Goal: Transaction & Acquisition: Book appointment/travel/reservation

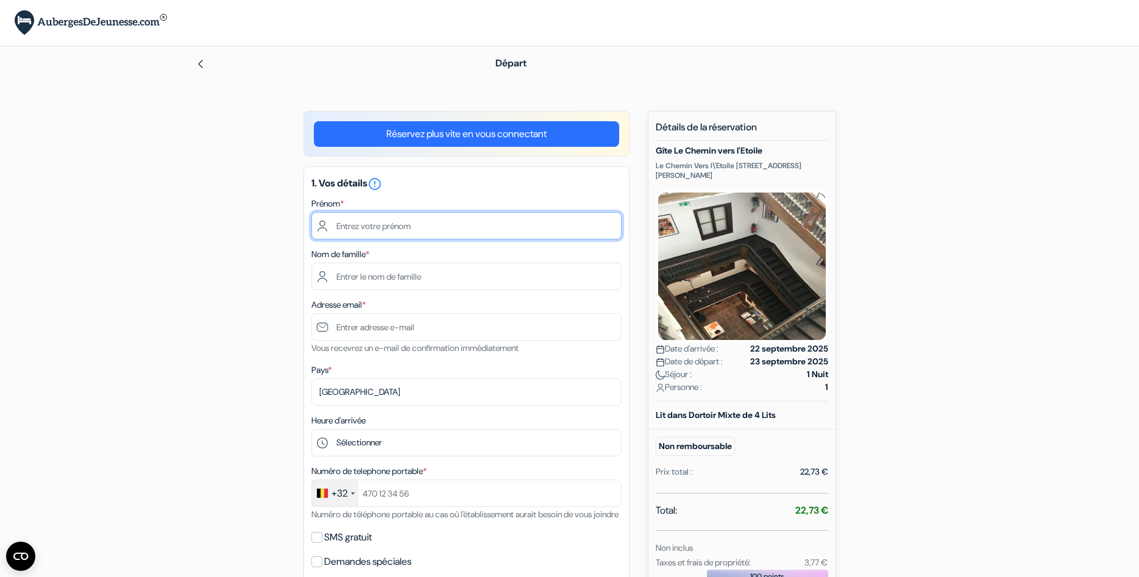
click at [378, 226] on input "text" at bounding box center [466, 225] width 310 height 27
type input "[PERSON_NAME]"
click at [350, 253] on label "Nom de famille *" at bounding box center [340, 254] width 58 height 13
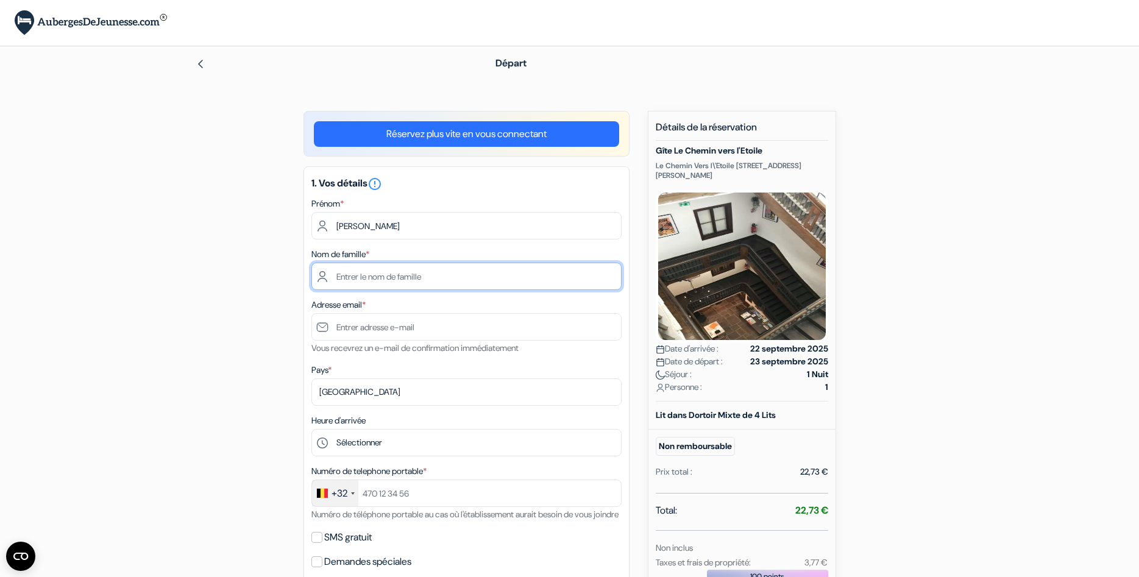
click at [350, 278] on input "text" at bounding box center [466, 276] width 310 height 27
type input "Deckx"
click at [251, 307] on div "add_box Gîte Le Chemin vers l'Etoile Le Chemin Vers l\'Etoile [STREET_ADDRESS][…" at bounding box center [570, 525] width 804 height 829
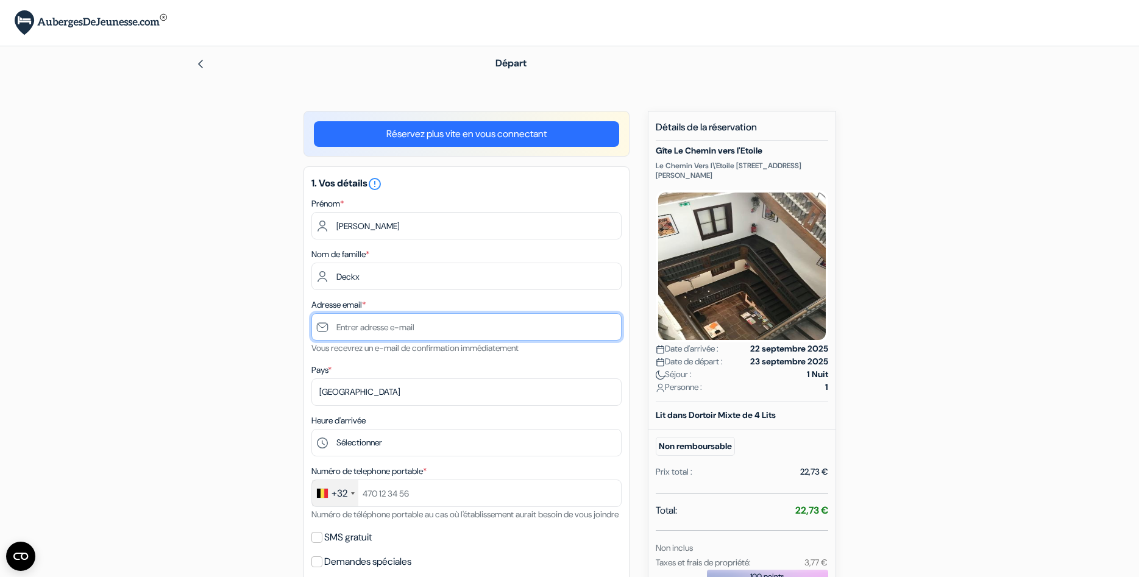
click at [353, 328] on input "text" at bounding box center [466, 326] width 310 height 27
type input "[PERSON_NAME][EMAIL_ADDRESS][DOMAIN_NAME]"
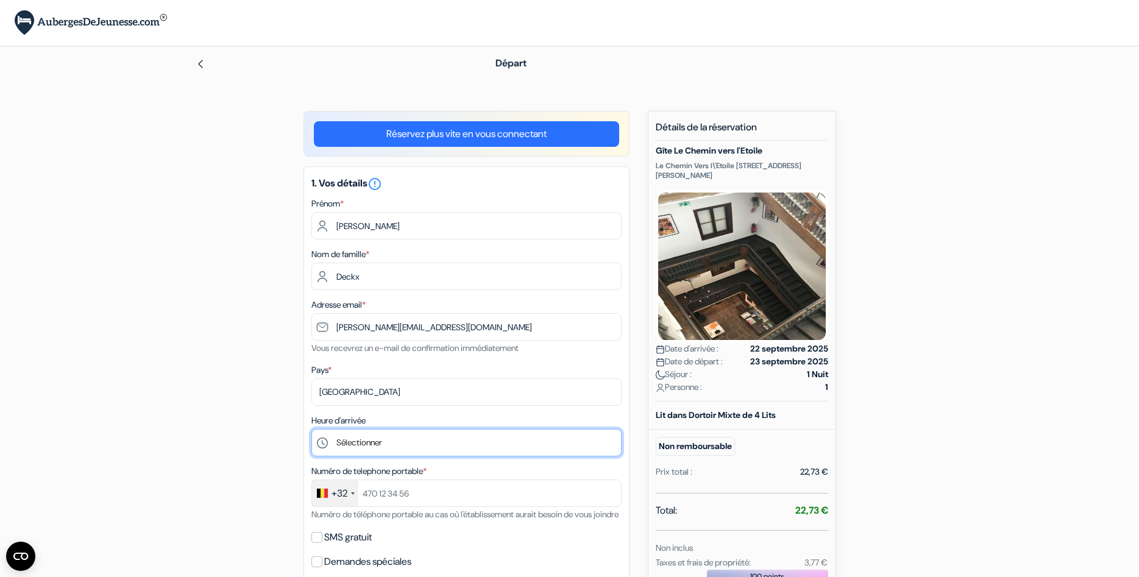
click at [311, 429] on select "Sélectionner 16:00 17:00 18:00 19:00 20:00 21:00 22:00 23:00" at bounding box center [466, 442] width 310 height 27
select select "18"
click option "18:00" at bounding box center [0, 0] width 0 height 0
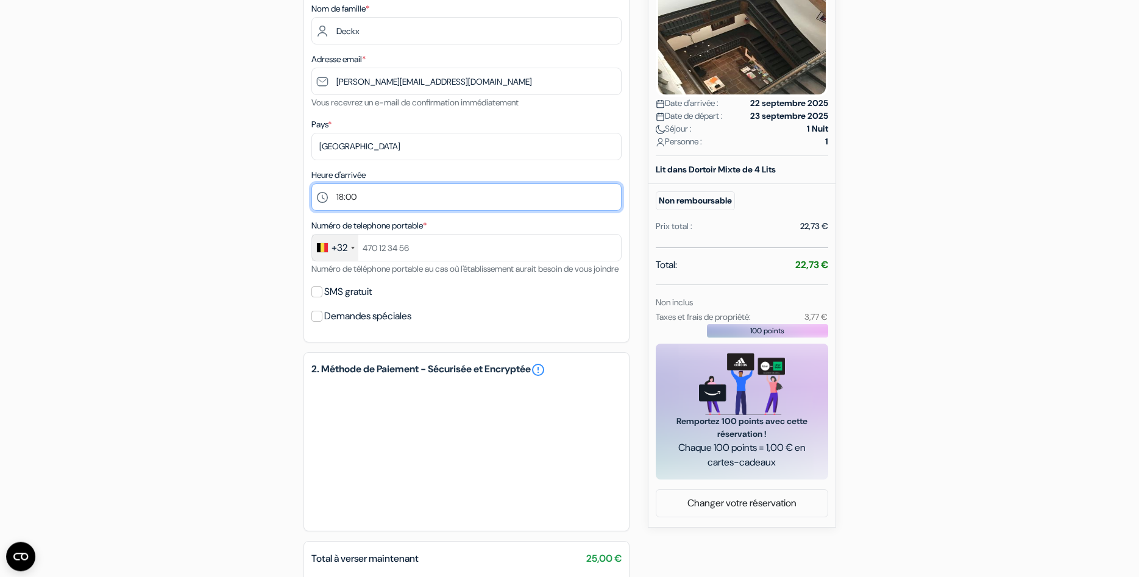
scroll to position [249, 0]
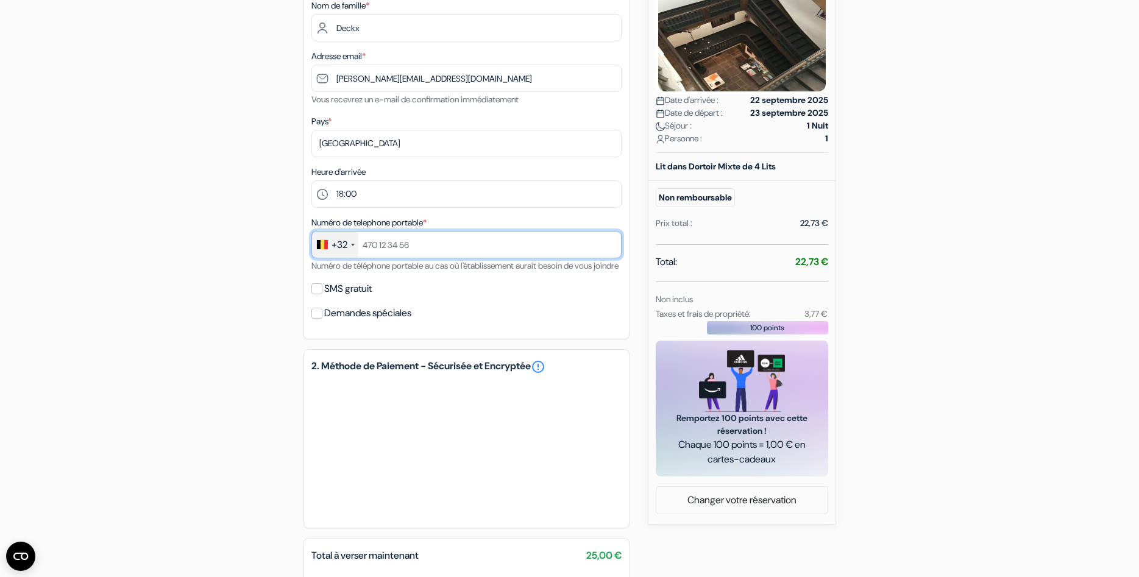
drag, startPoint x: 363, startPoint y: 244, endPoint x: 409, endPoint y: 245, distance: 46.3
click at [409, 245] on input "text" at bounding box center [466, 244] width 310 height 27
type input "495489049"
click at [252, 314] on div "add_box Gîte Le Chemin vers l'Etoile Le Chemin Vers l\'Etoile [STREET_ADDRESS][…" at bounding box center [570, 276] width 804 height 829
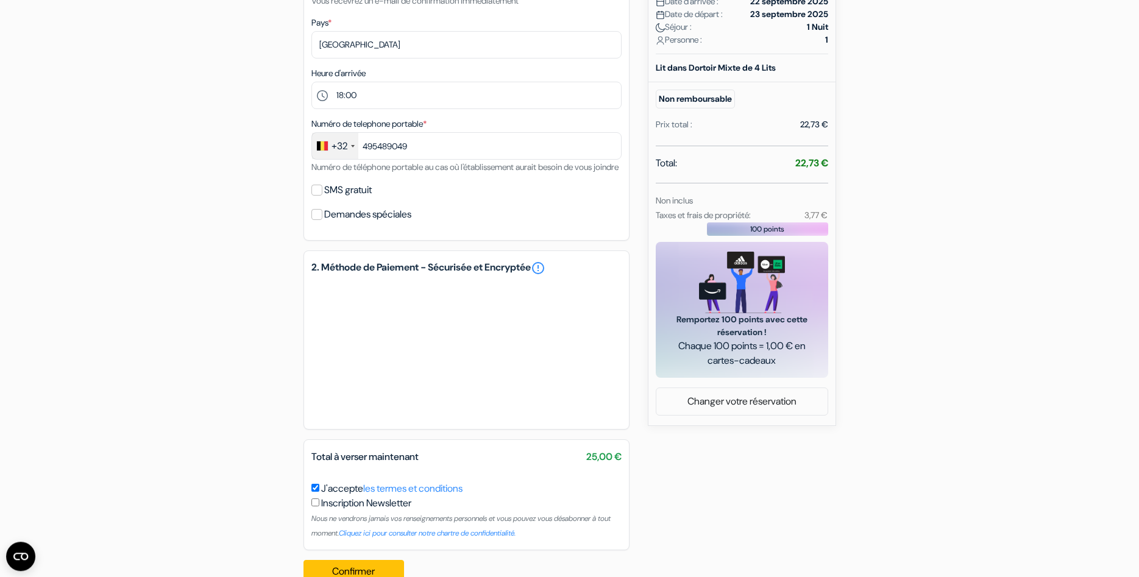
scroll to position [390, 0]
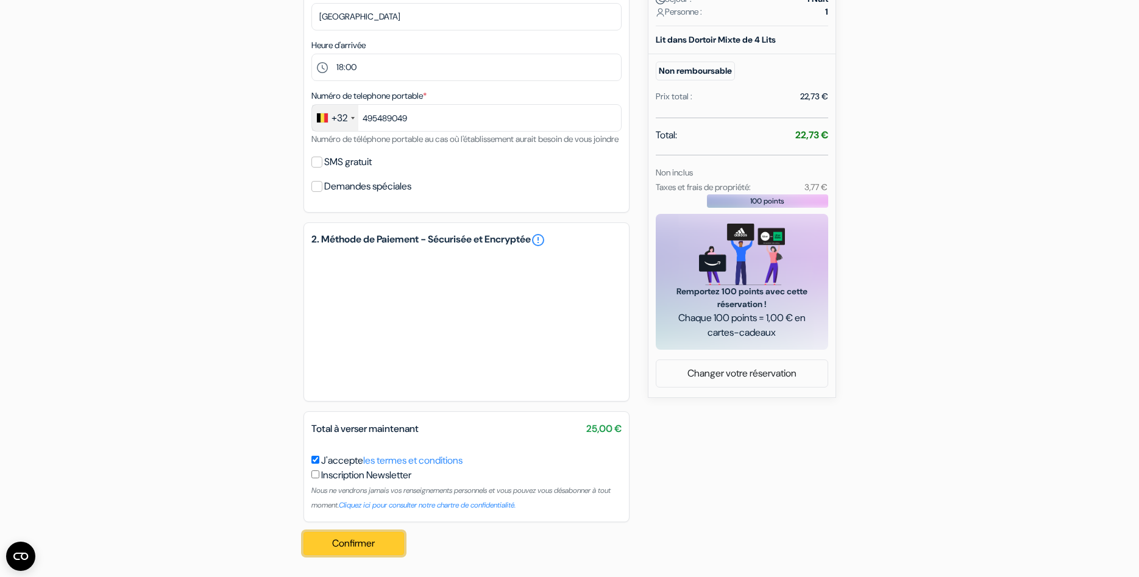
click at [345, 542] on button "Confirmer Loading..." at bounding box center [353, 543] width 101 height 23
